Goal: Task Accomplishment & Management: Complete application form

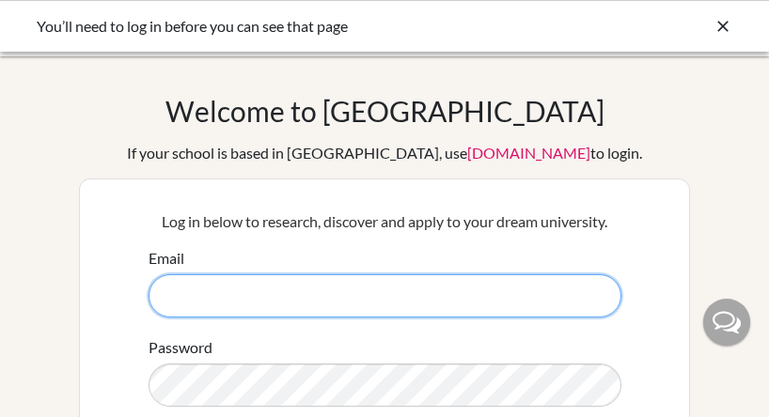
type input "[PERSON_NAME][EMAIL_ADDRESS][PERSON_NAME][DOMAIN_NAME]"
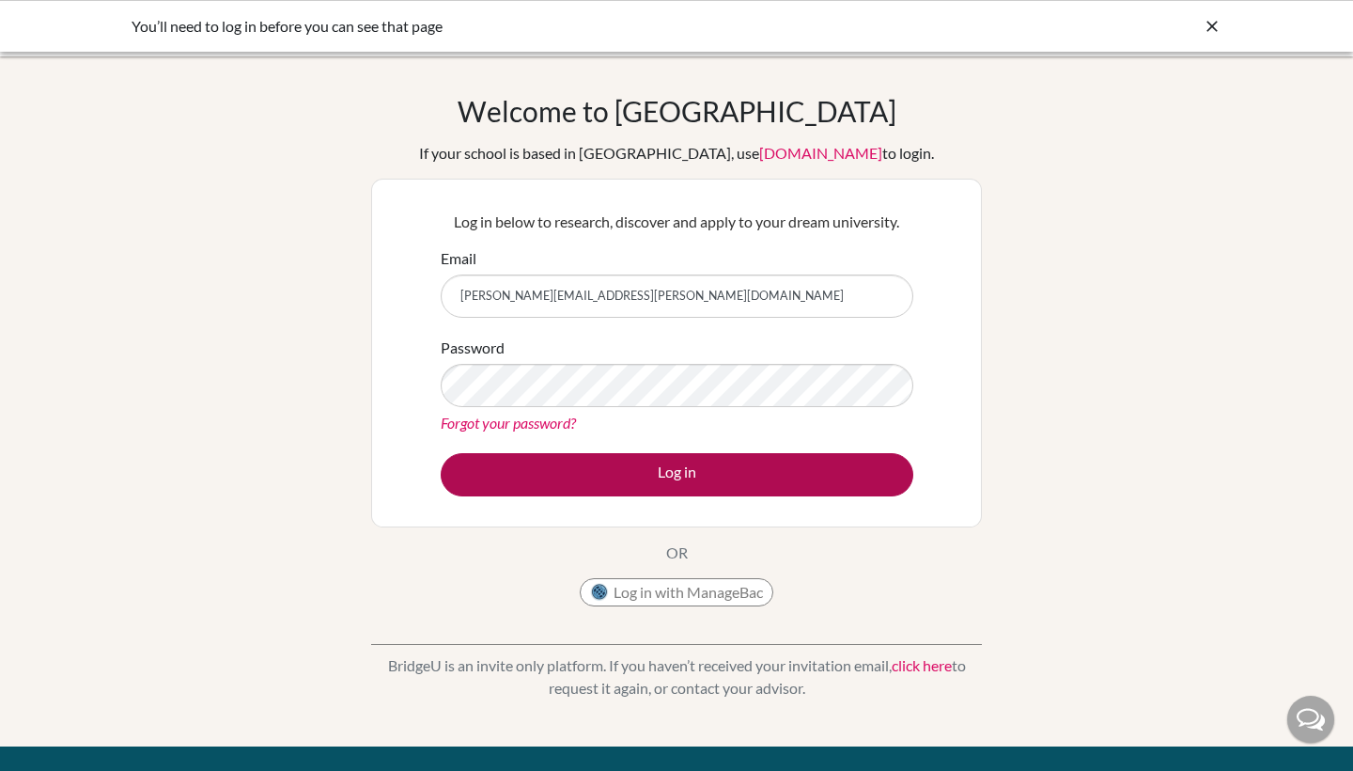
click at [717, 416] on button "Log in" at bounding box center [677, 474] width 473 height 43
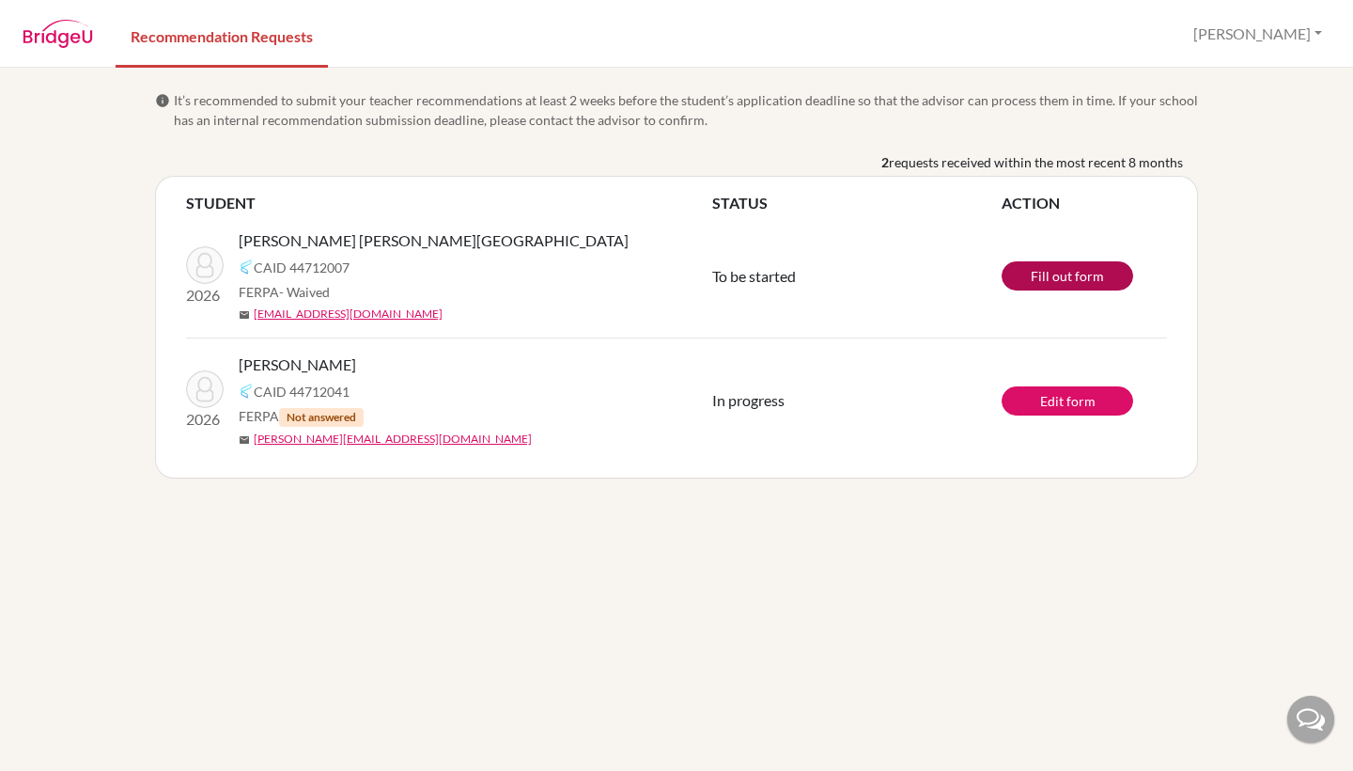
click at [1021, 276] on link "Fill out form" at bounding box center [1068, 275] width 132 height 29
click at [1070, 266] on link "Fill out form" at bounding box center [1068, 275] width 132 height 29
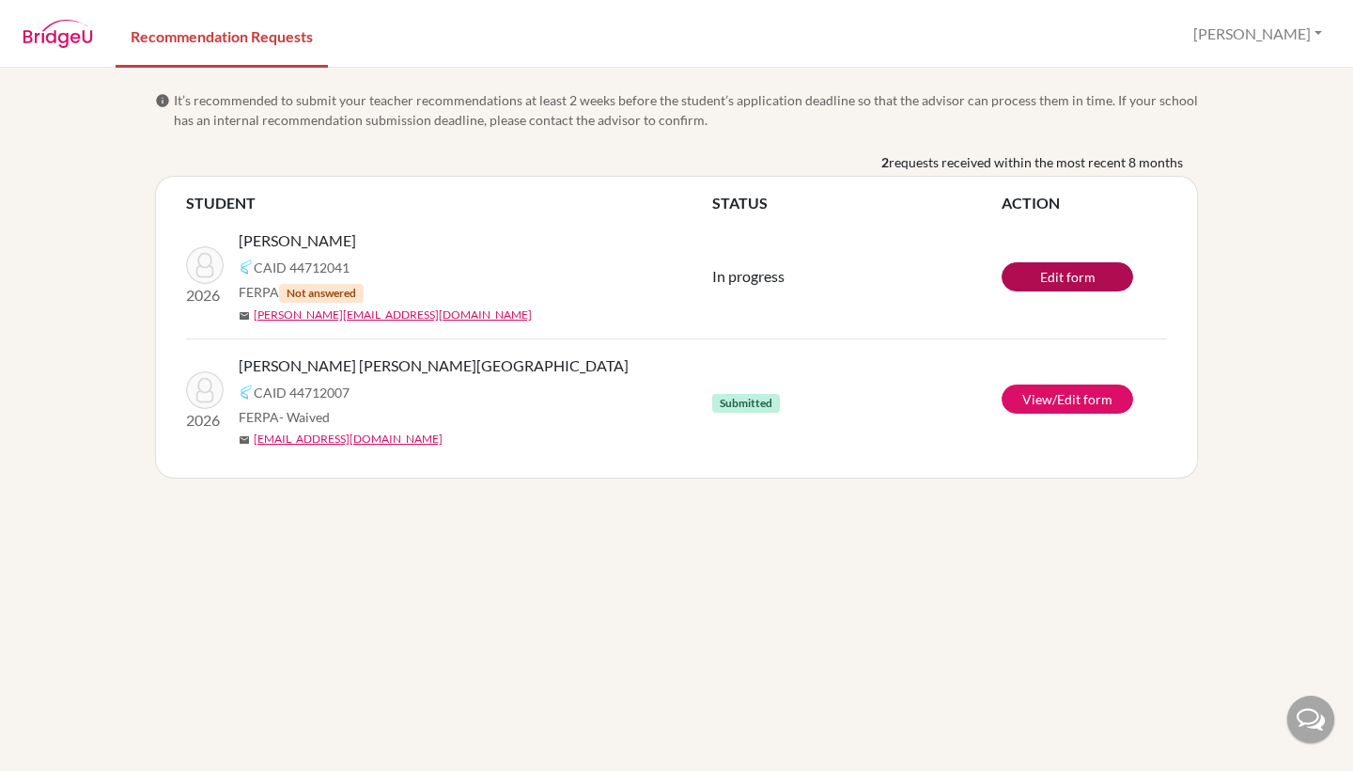
click at [1072, 276] on link "Edit form" at bounding box center [1068, 276] width 132 height 29
